Goal: Transaction & Acquisition: Purchase product/service

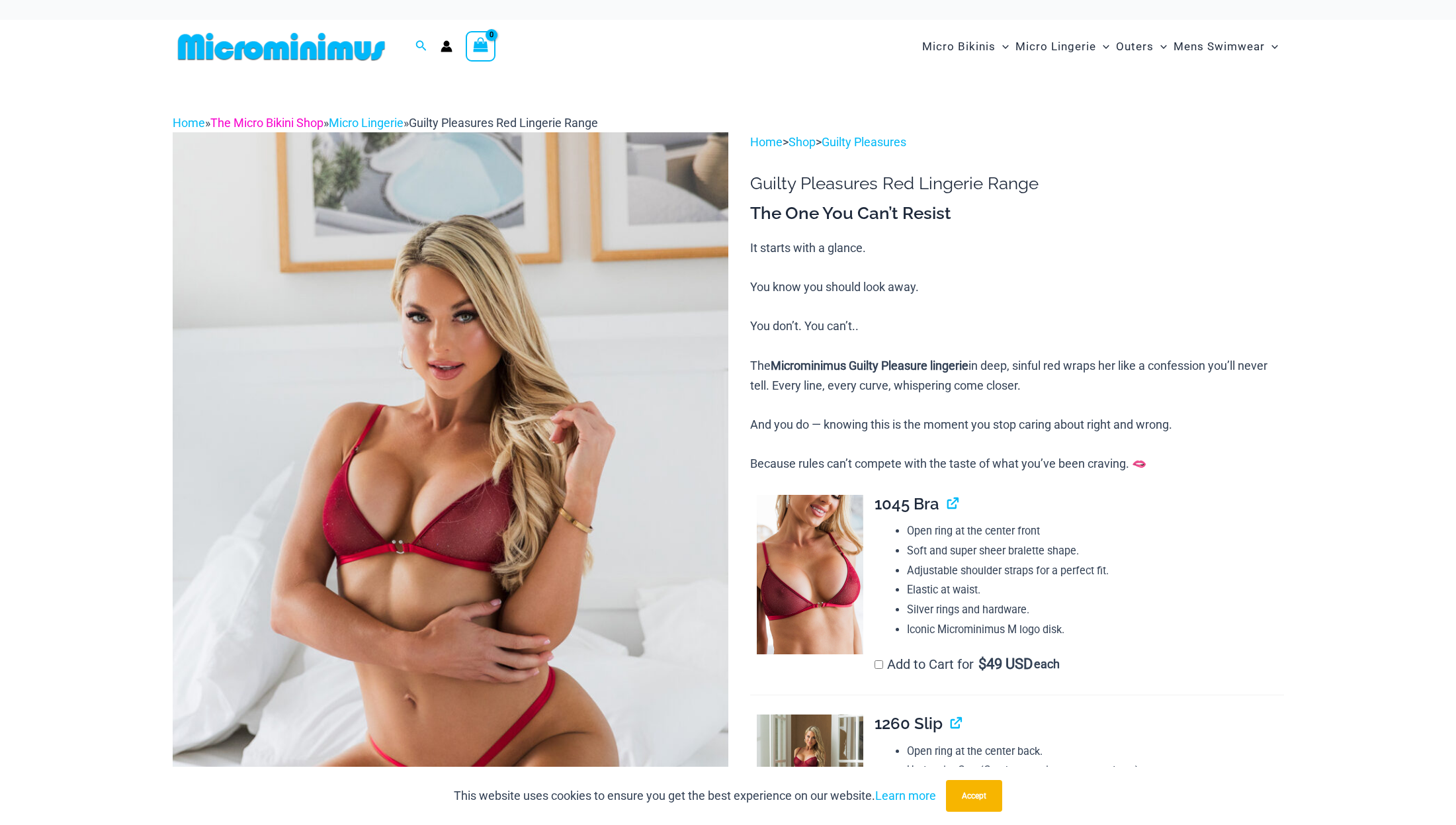
click at [299, 123] on link "The Micro Bikini Shop" at bounding box center [266, 122] width 113 height 14
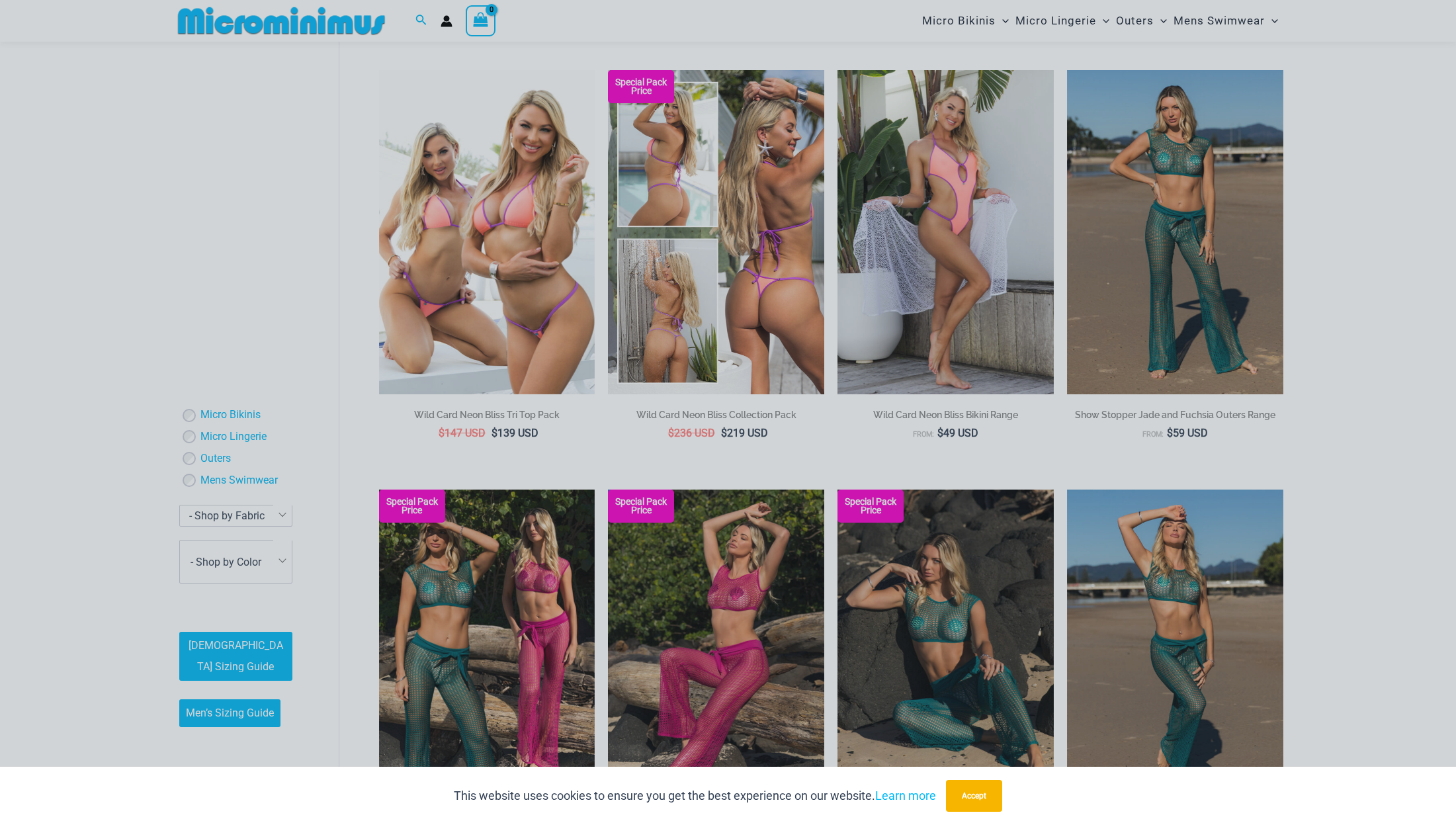
scroll to position [782, 0]
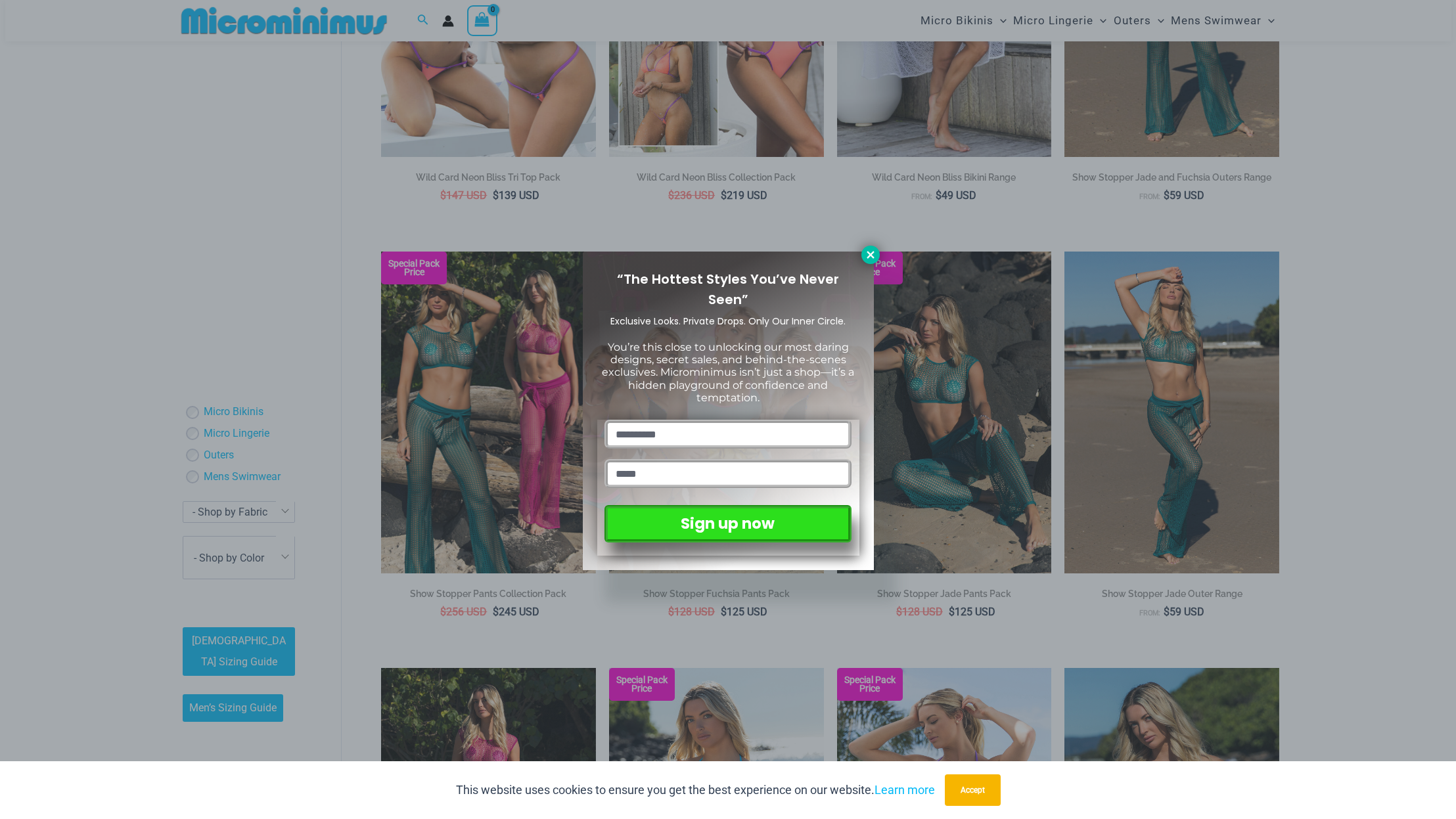
click at [870, 254] on icon at bounding box center [870, 254] width 7 height 7
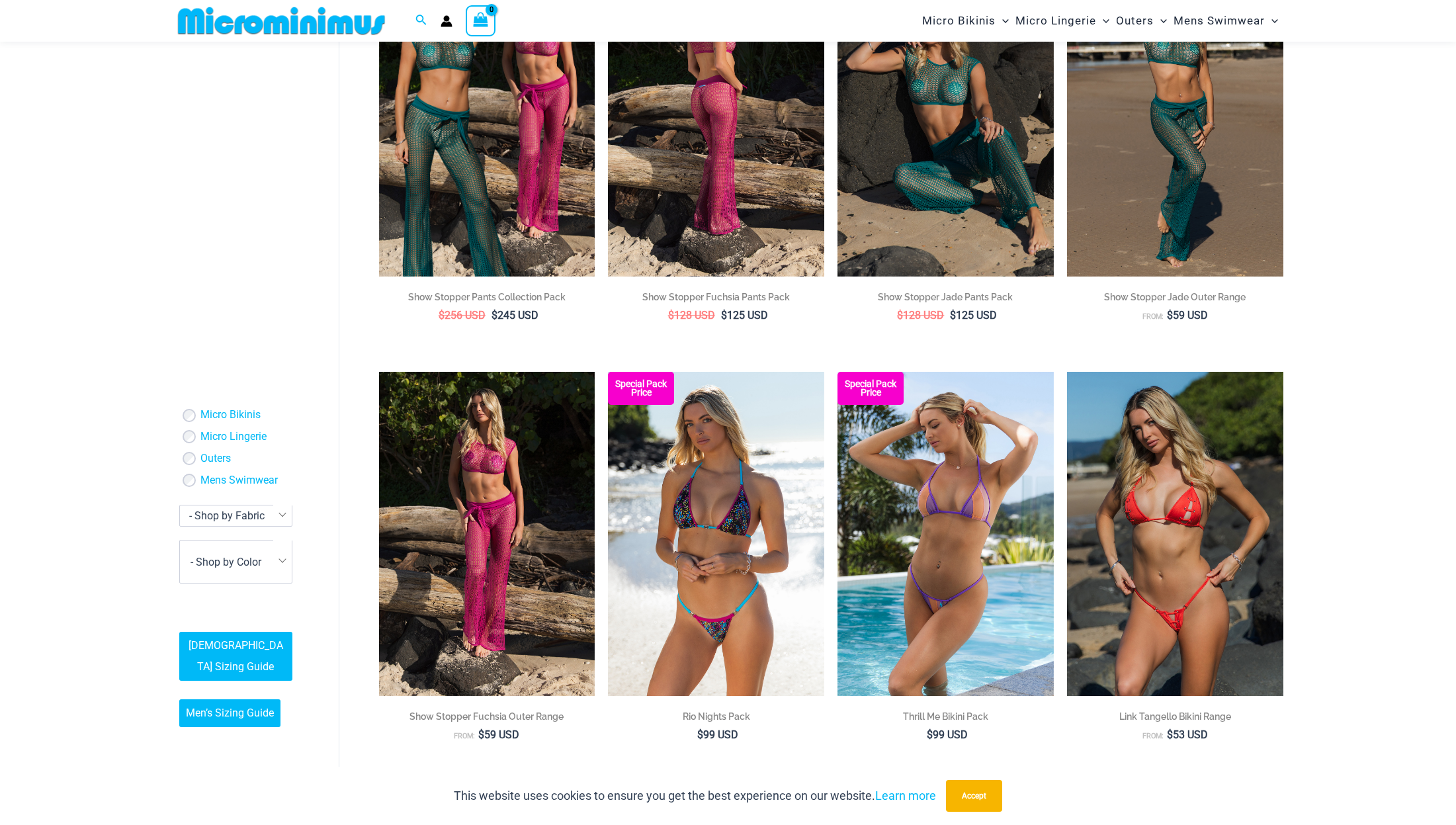
scroll to position [1113, 0]
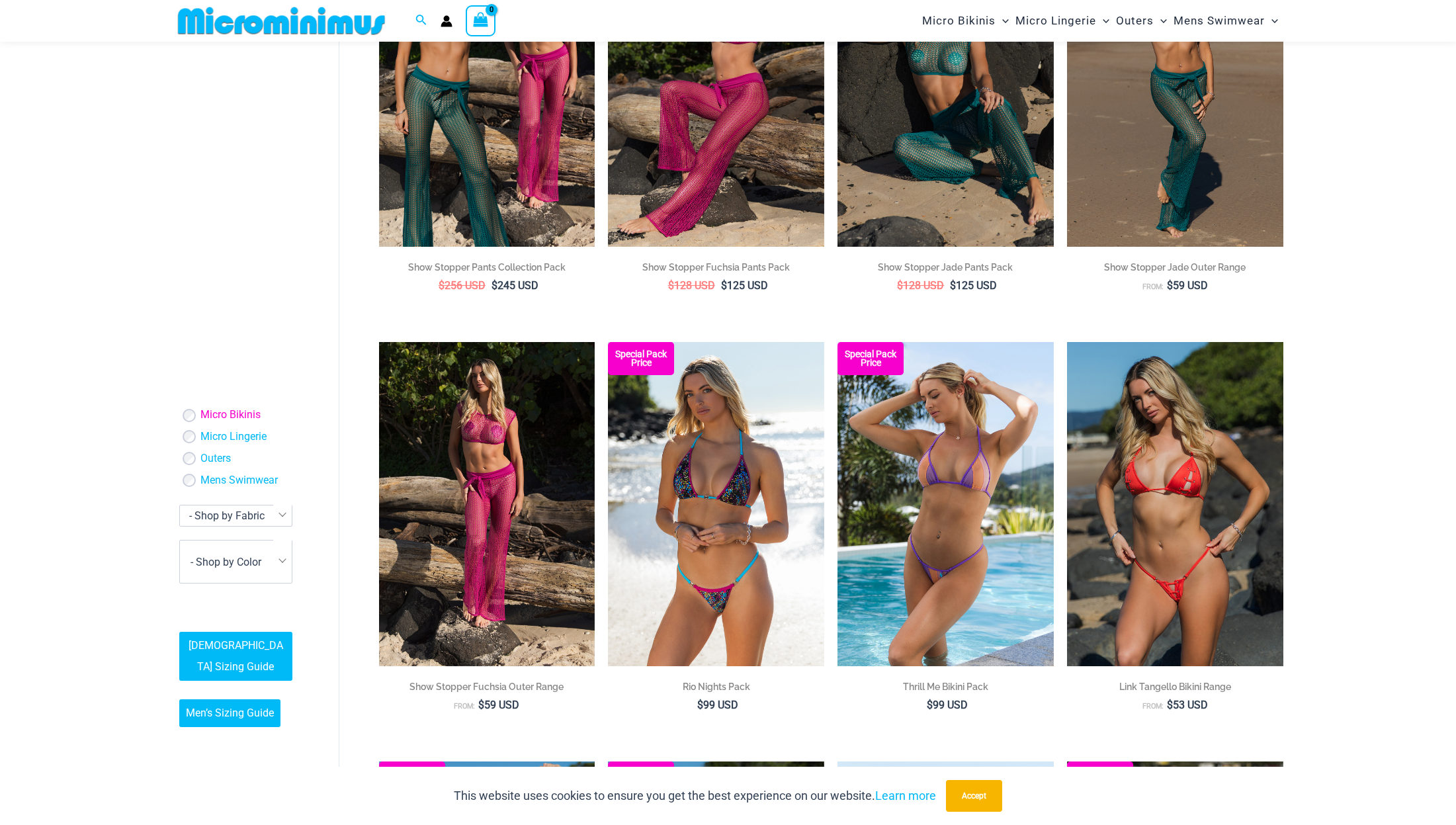
click at [212, 415] on link "Micro Bikinis" at bounding box center [231, 416] width 60 height 14
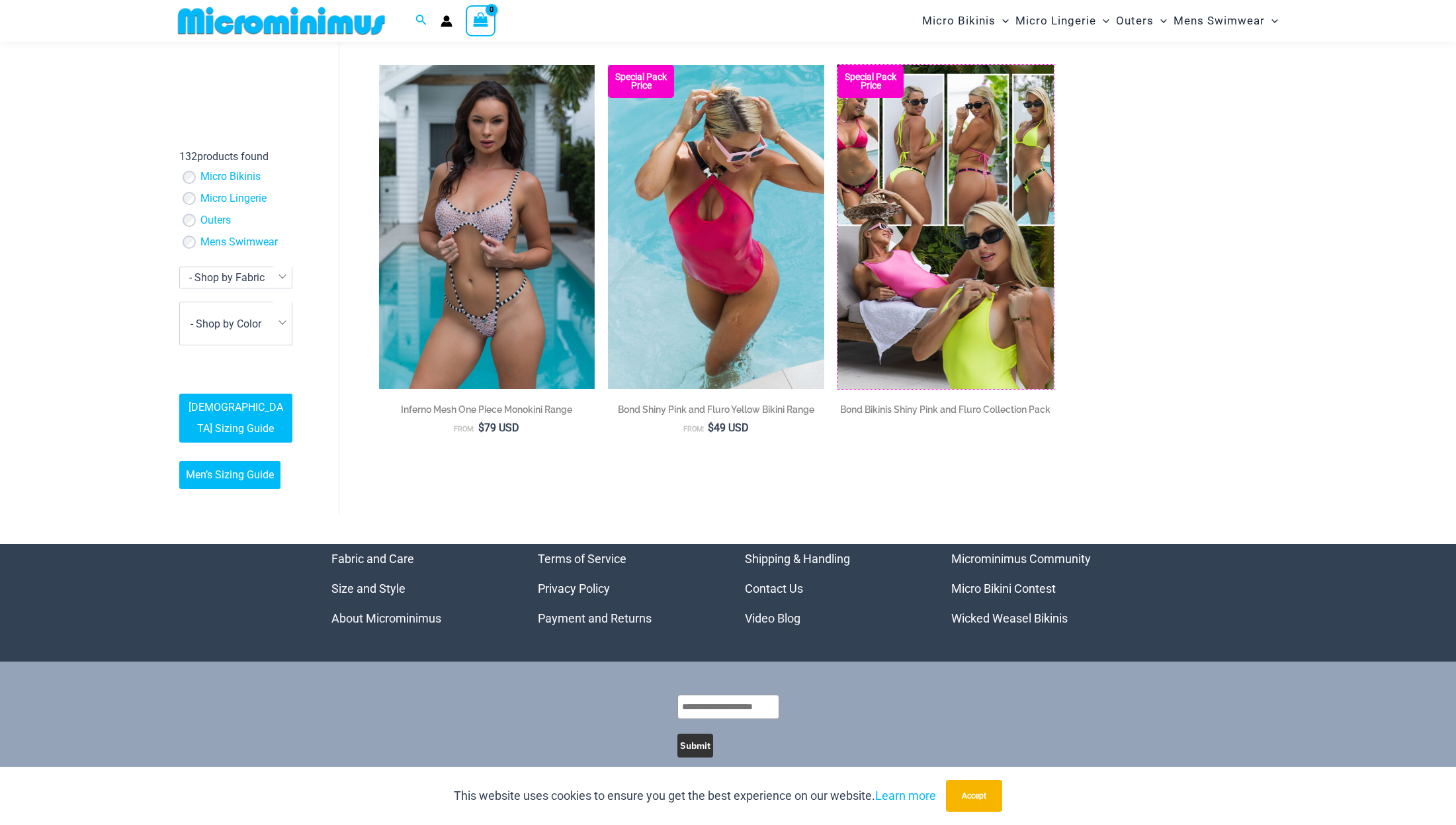
scroll to position [2900, 0]
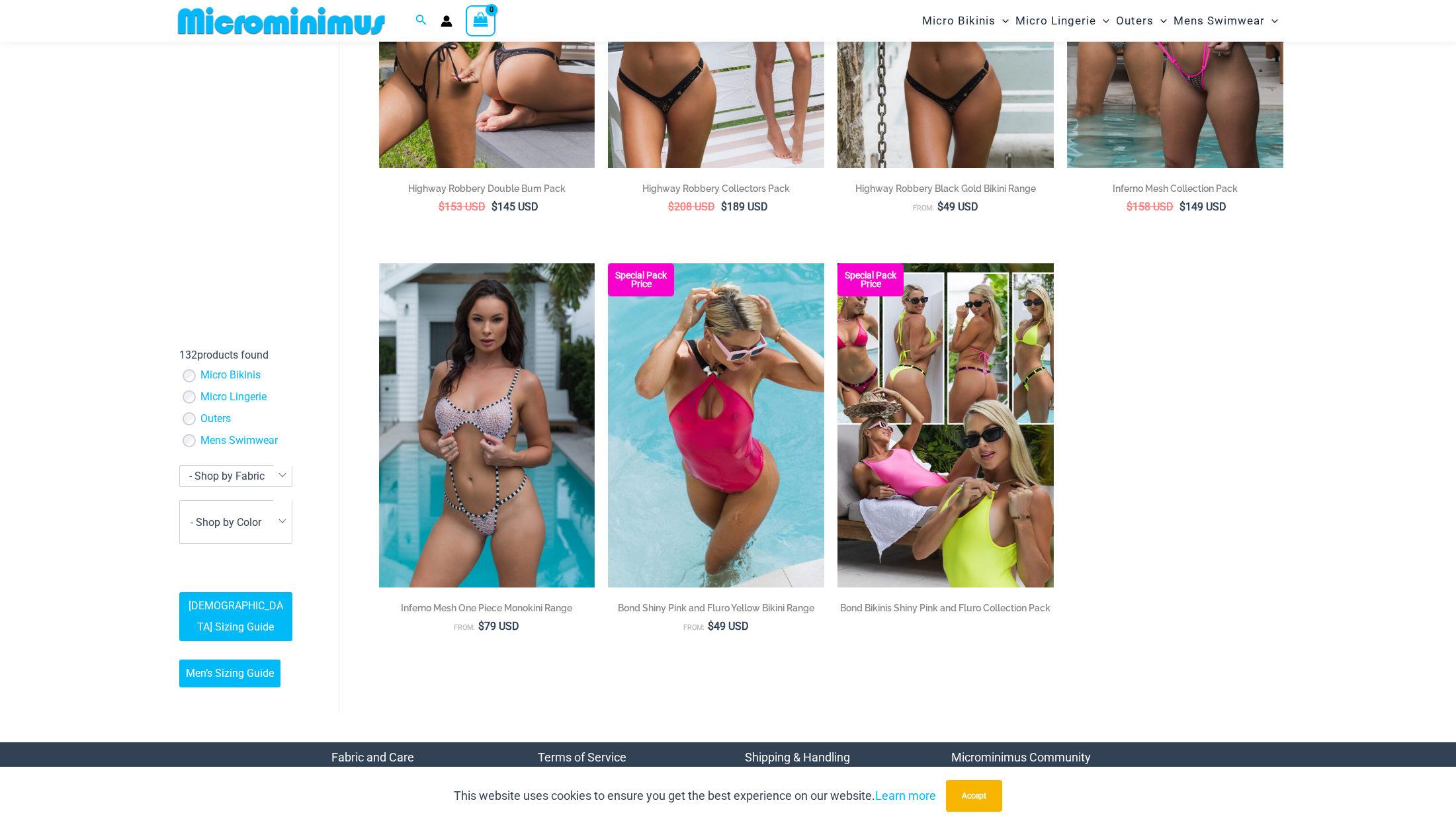
click at [196, 426] on div "Outers" at bounding box center [237, 419] width 111 height 14
click at [262, 482] on span "- Shop by Fabric" at bounding box center [236, 476] width 112 height 20
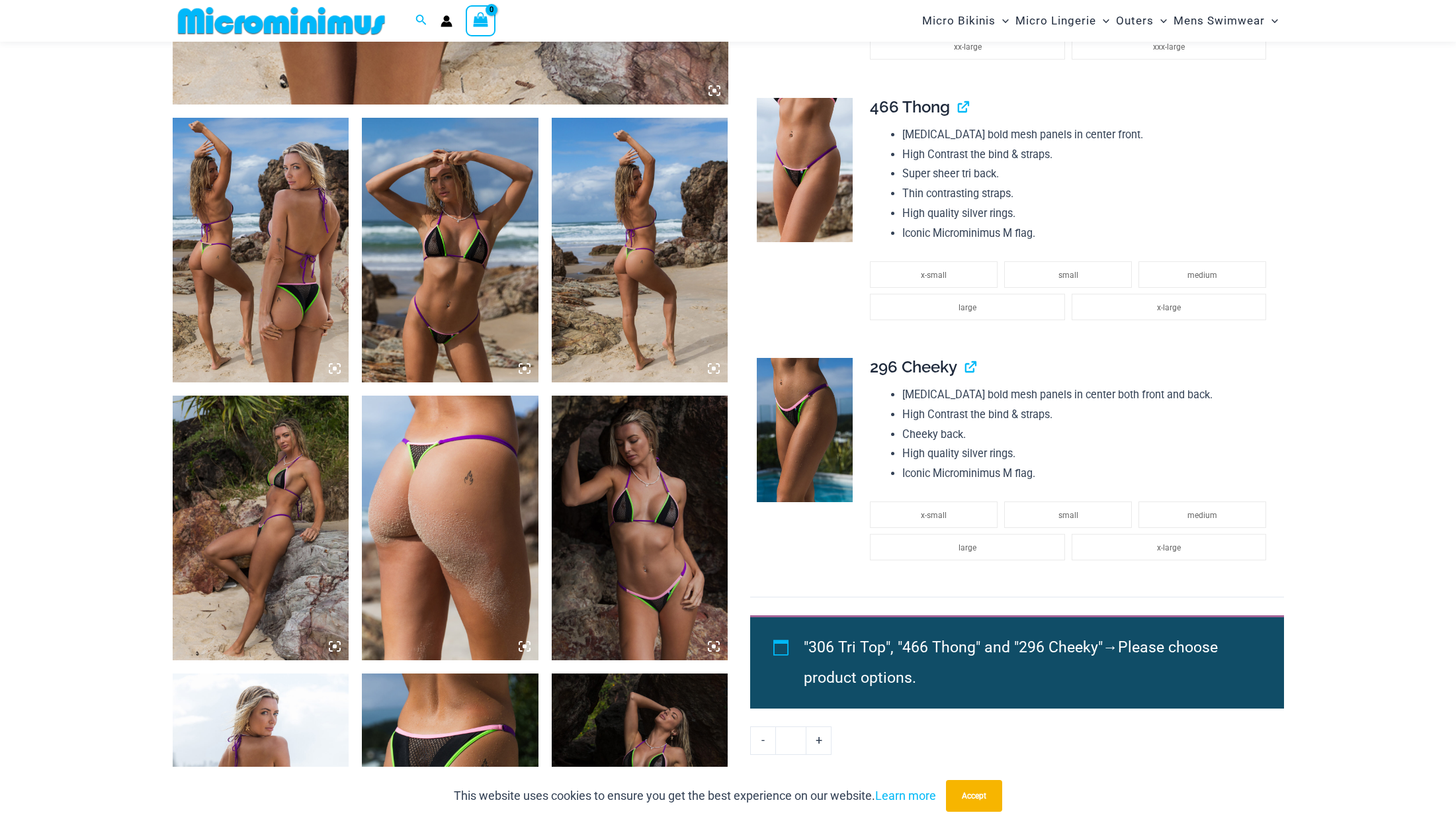
scroll to position [848, 0]
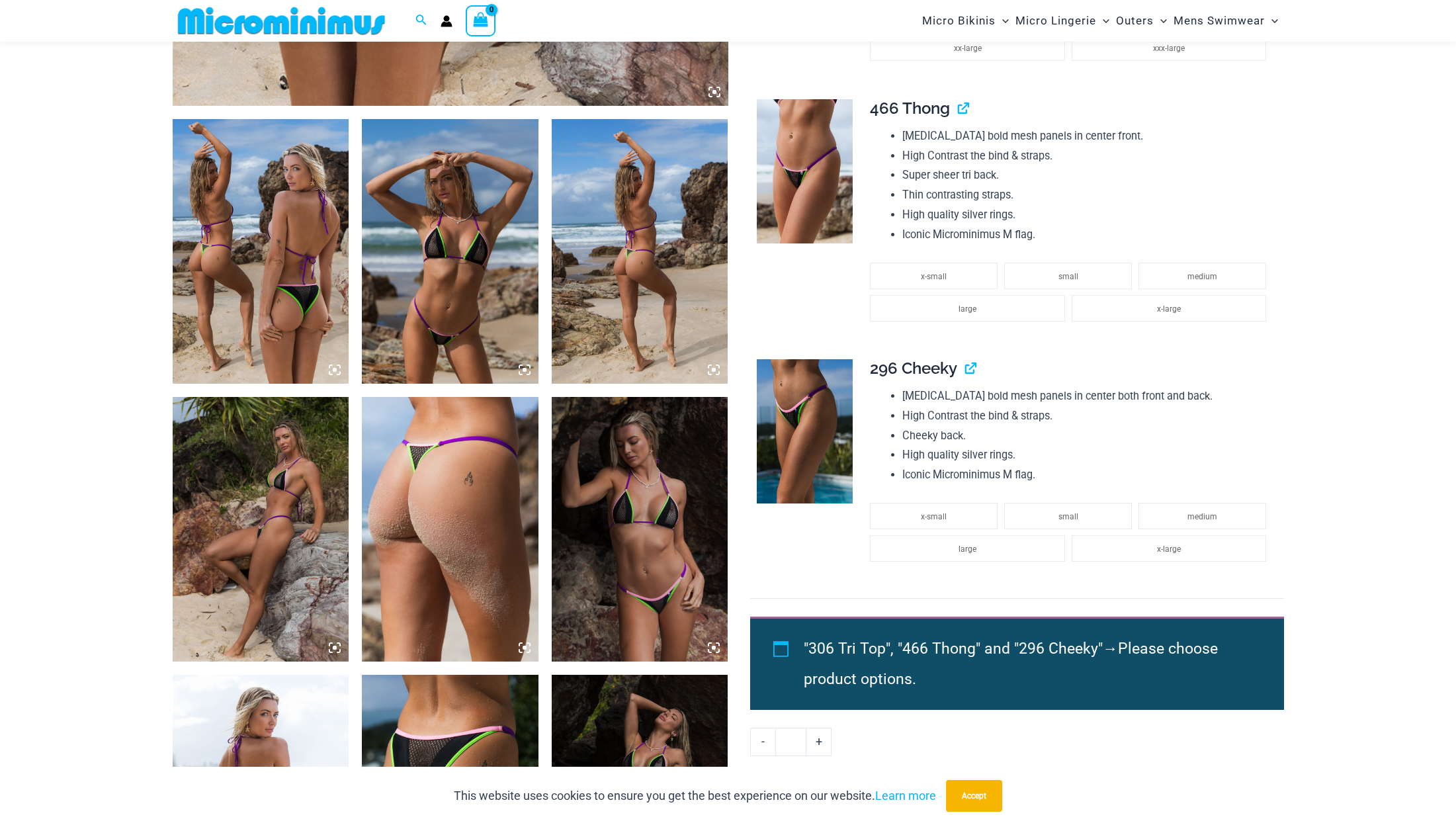
click at [299, 280] on img at bounding box center [261, 252] width 176 height 265
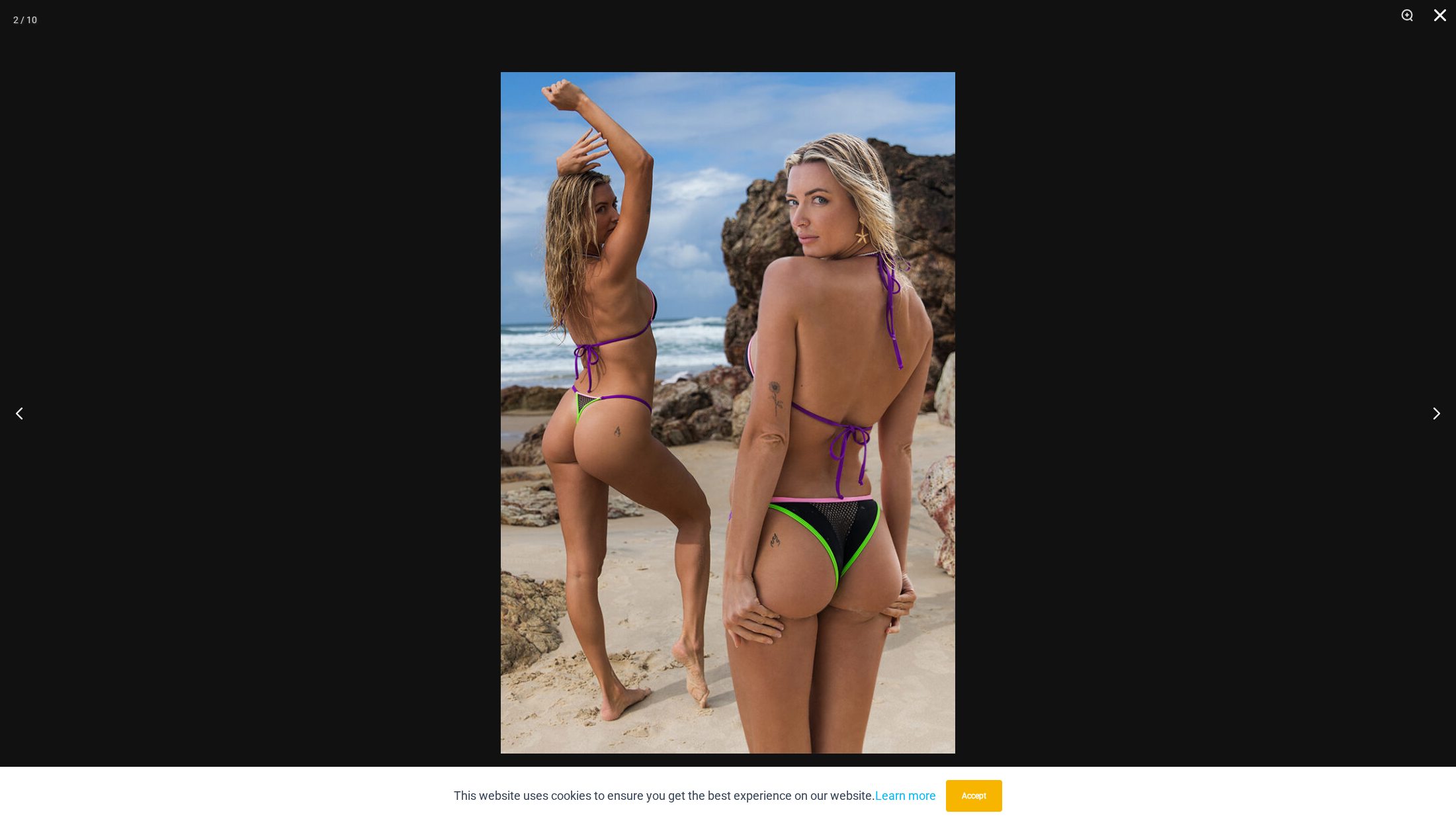
click at [1440, 19] on button "Close" at bounding box center [1436, 20] width 33 height 40
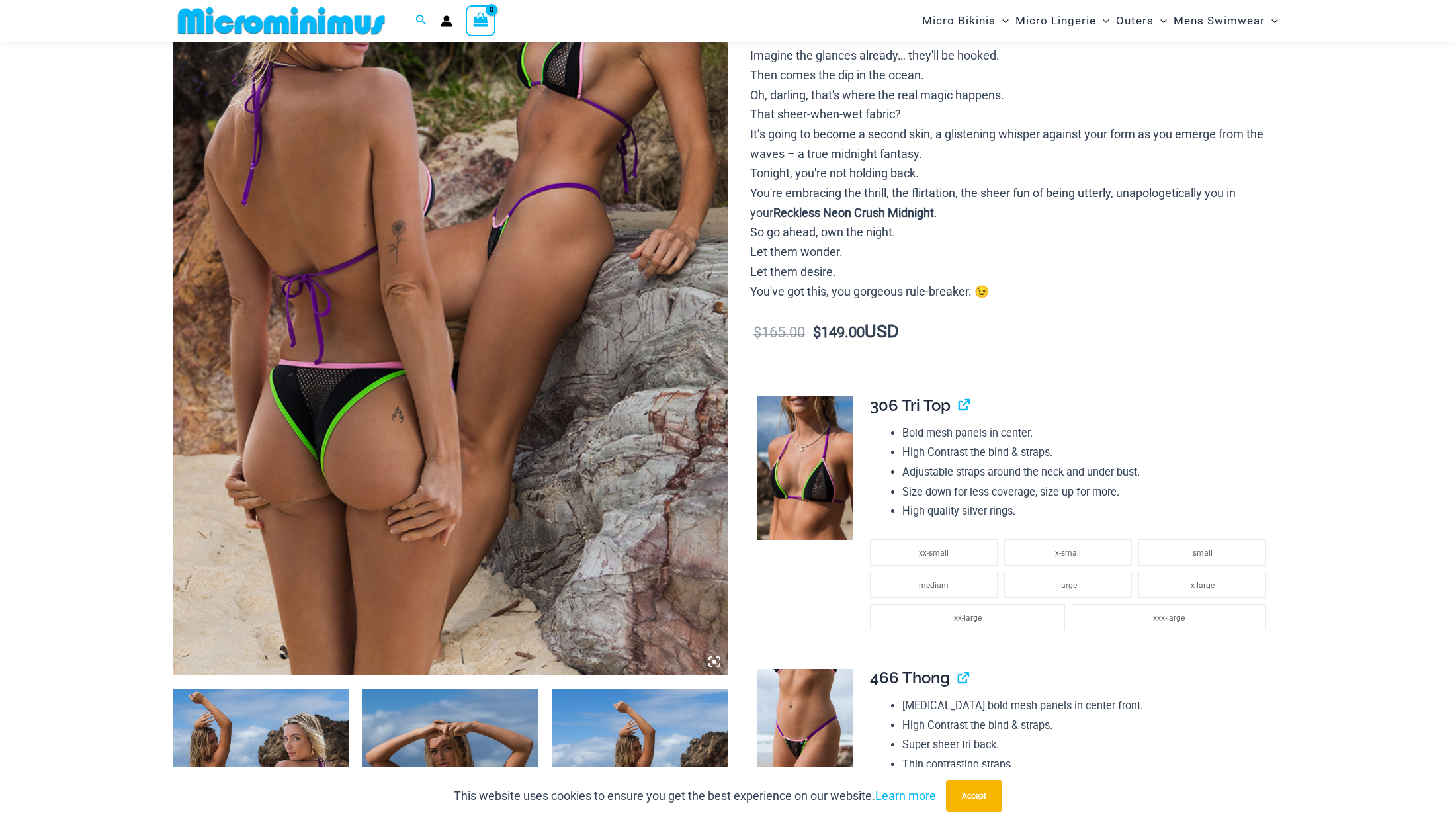
scroll to position [0, 0]
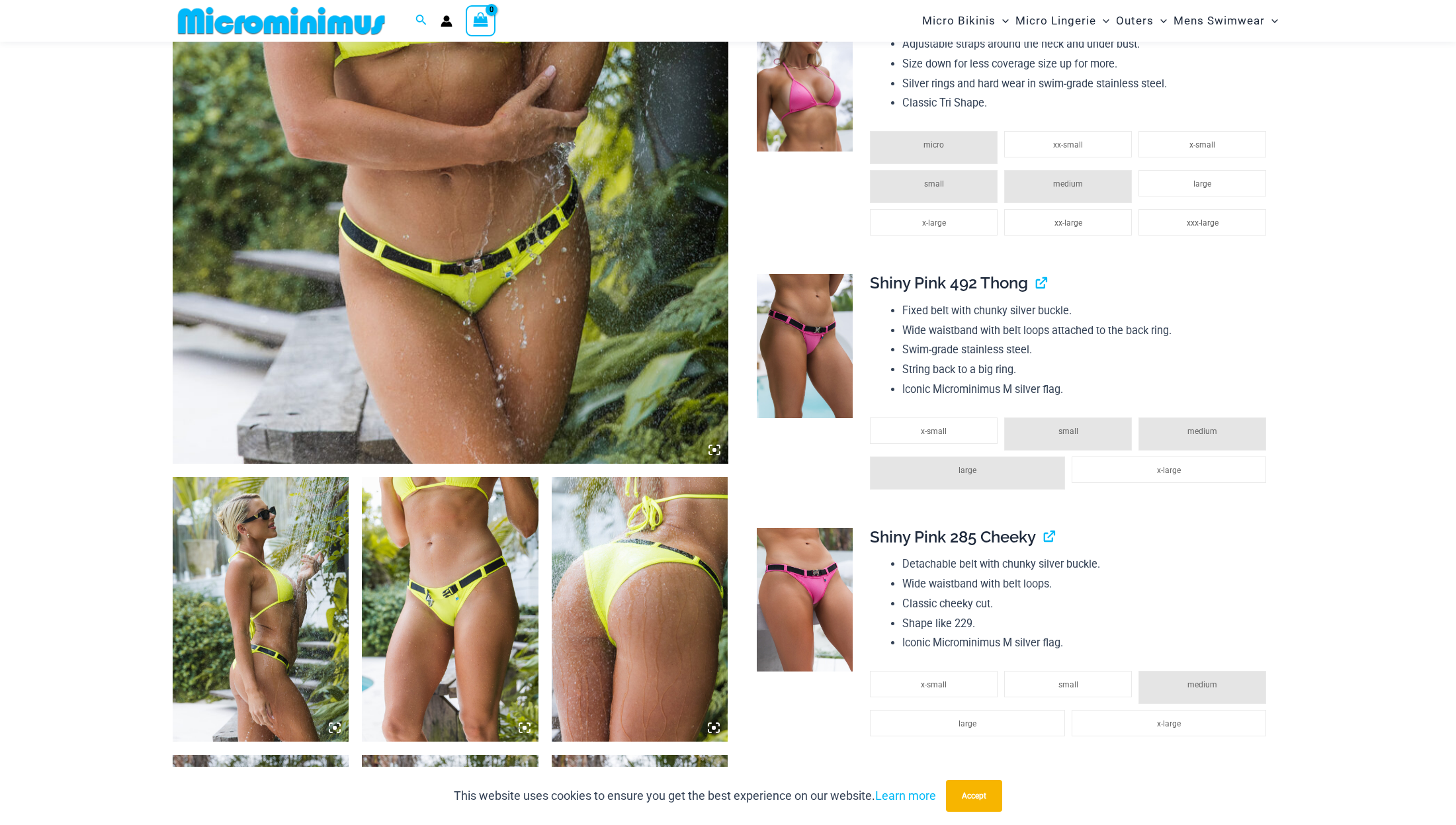
scroll to position [319, 0]
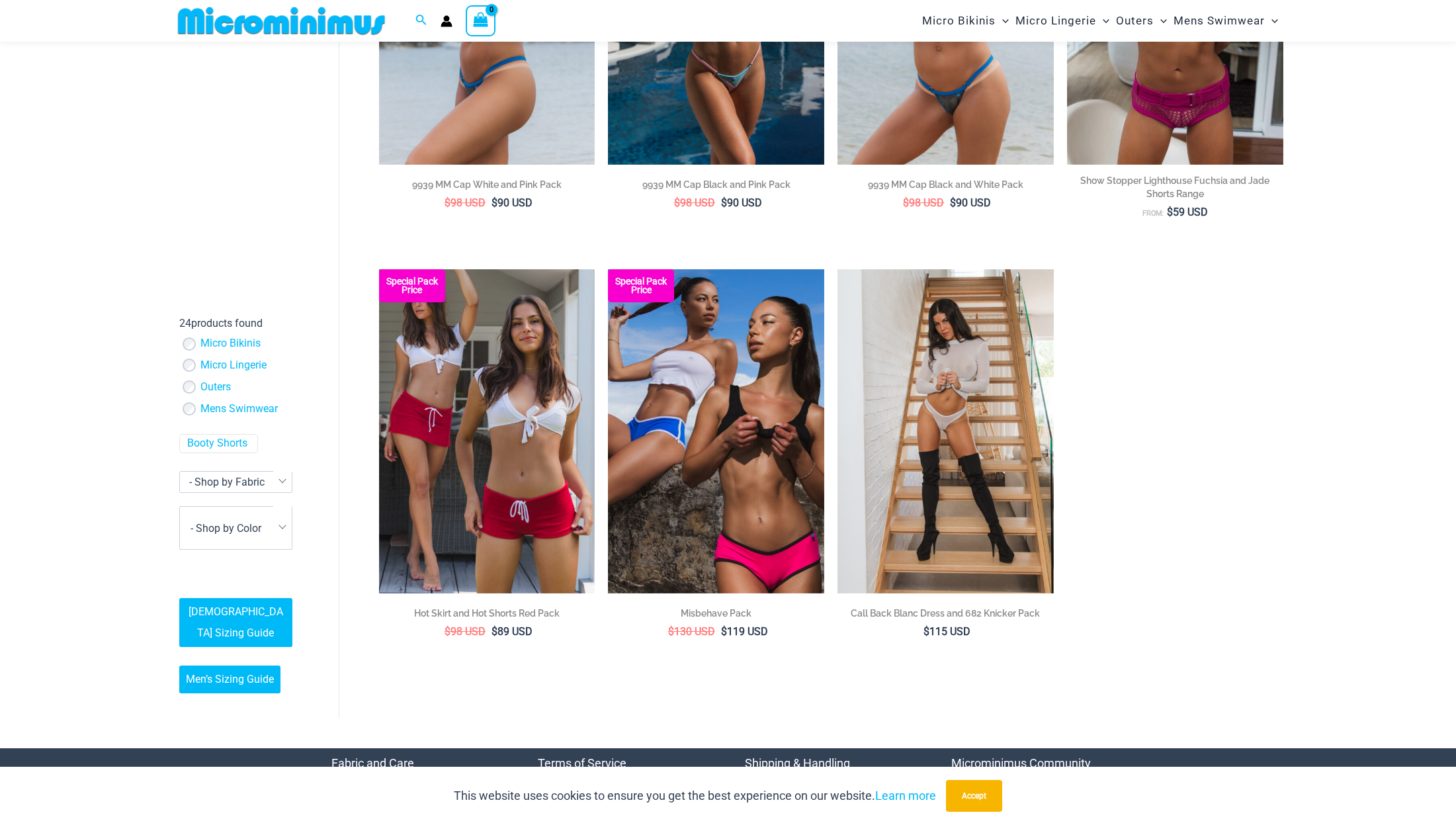
scroll to position [2171, 0]
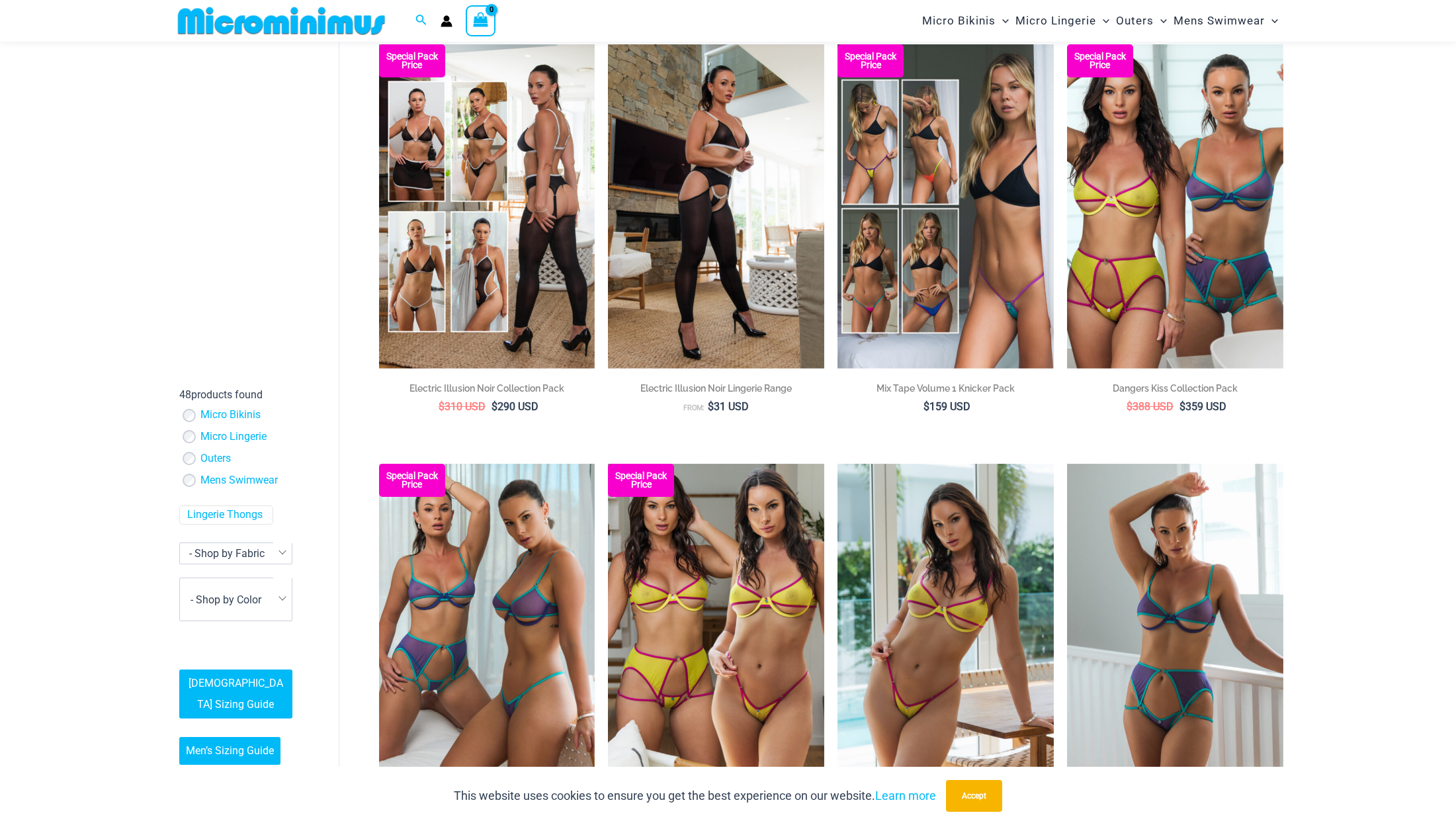
scroll to position [980, 0]
